Goal: Book appointment/travel/reservation

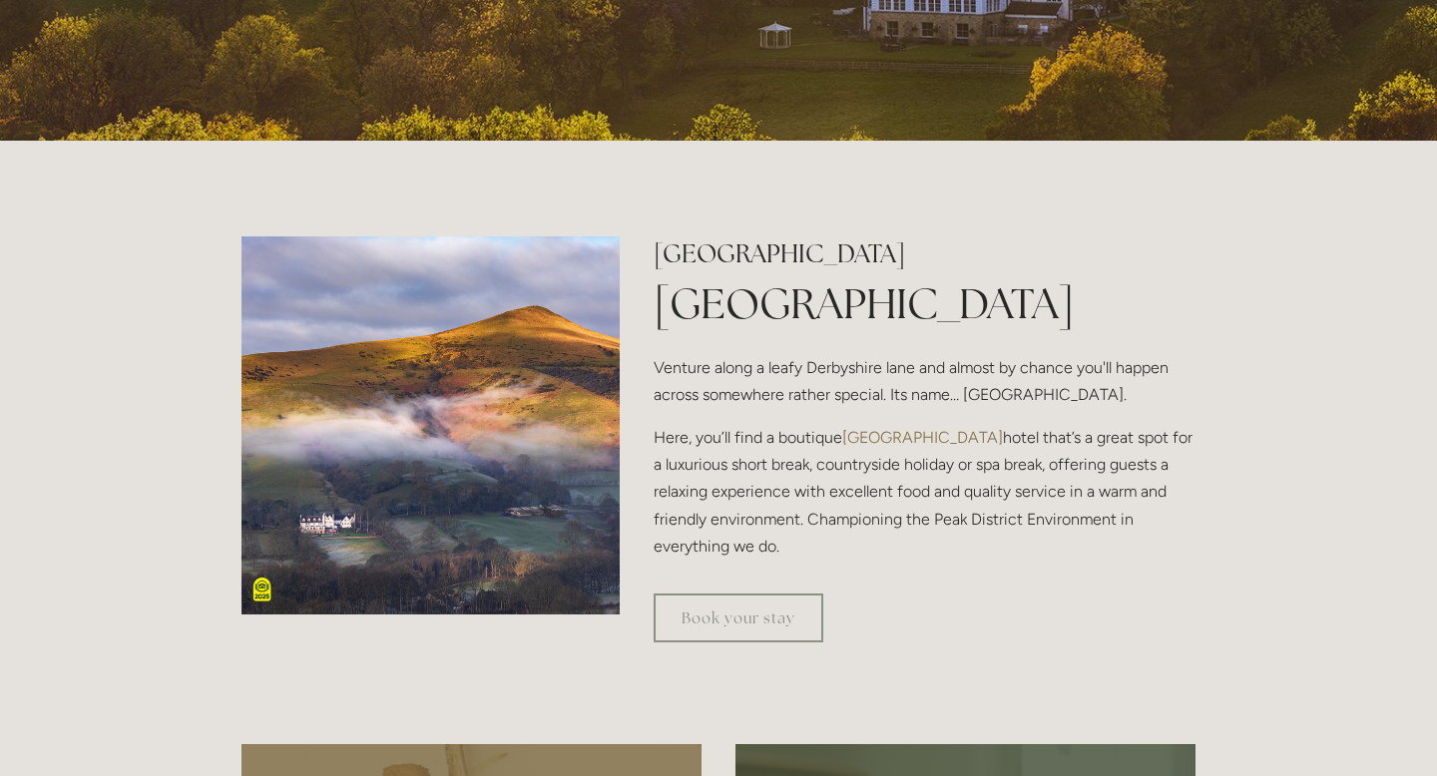
scroll to position [629, 0]
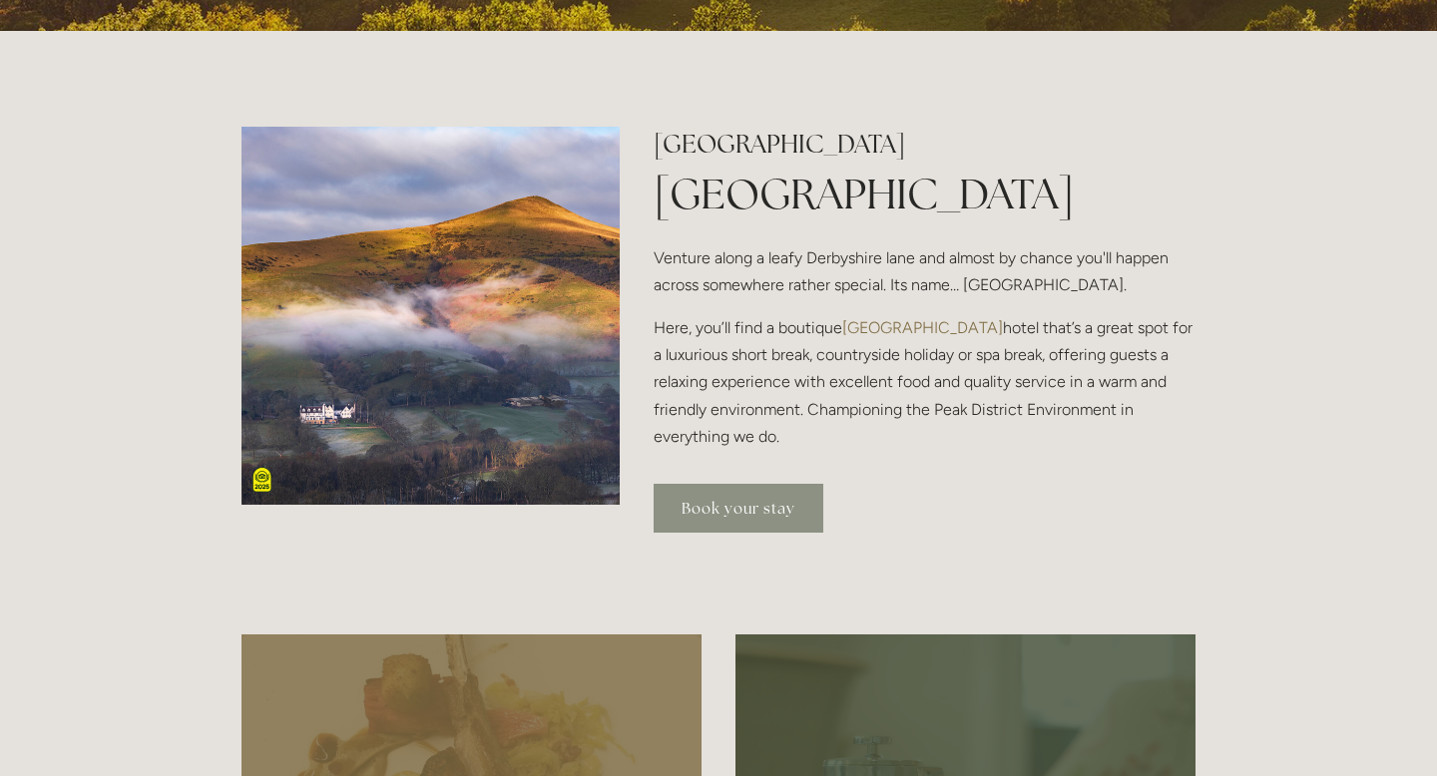
click at [709, 515] on link "Book your stay" at bounding box center [738, 508] width 170 height 49
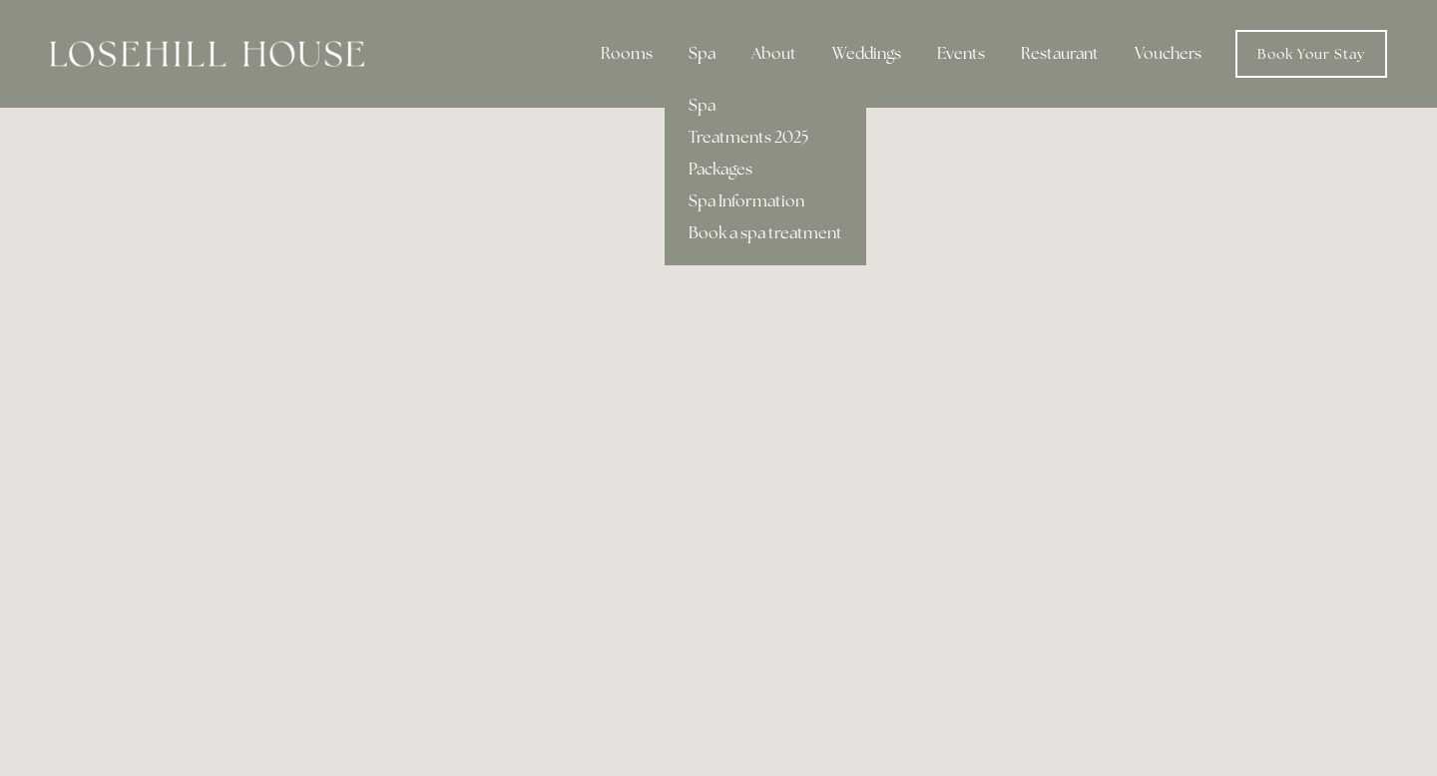
click at [700, 57] on div "Spa" at bounding box center [701, 54] width 59 height 40
